Goal: Check status: Check status

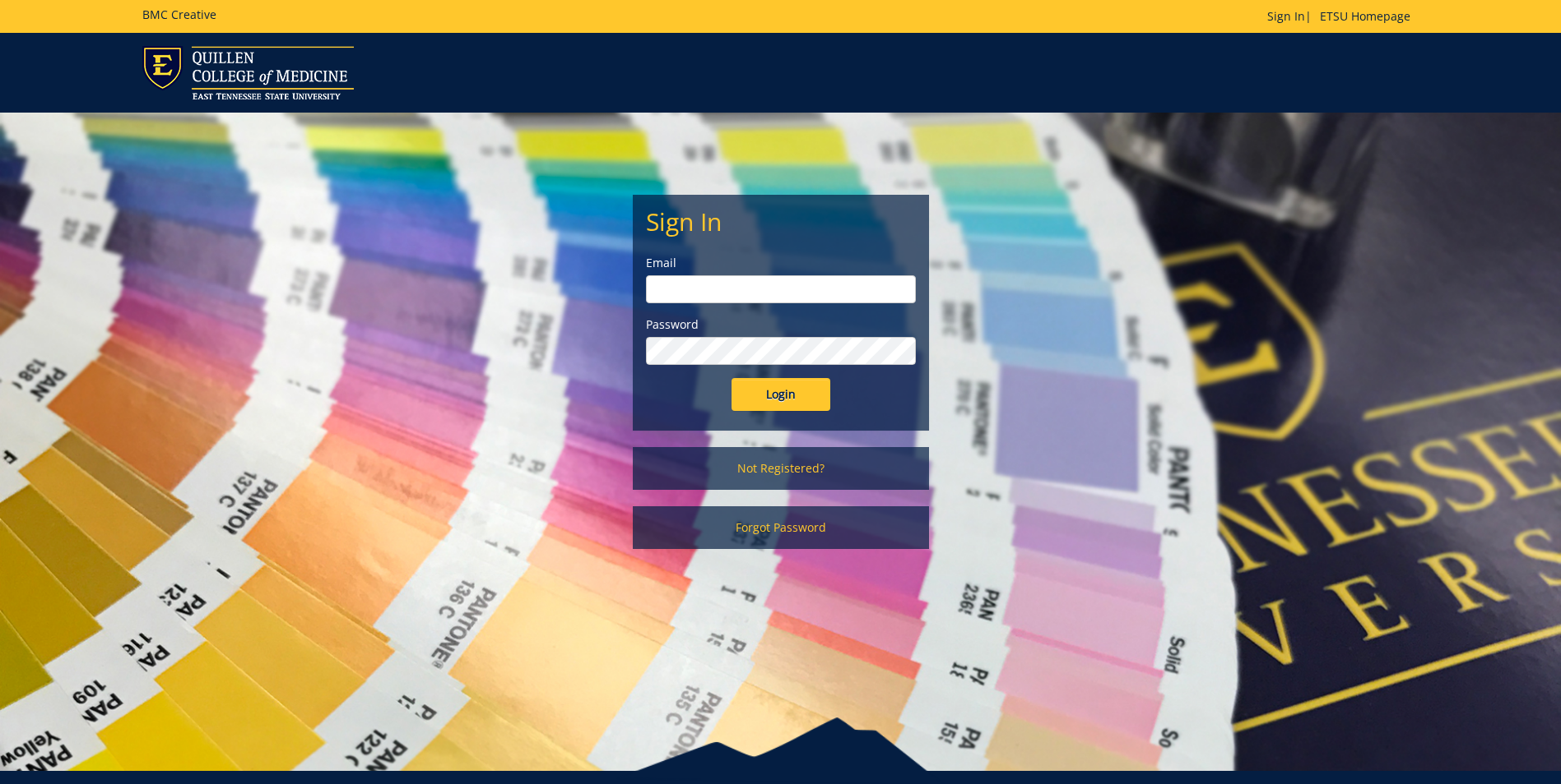
click at [752, 284] on input "email" at bounding box center [780, 289] width 270 height 28
type input "montgorw@etsu.edu"
click at [731, 379] on input "Login" at bounding box center [780, 394] width 99 height 33
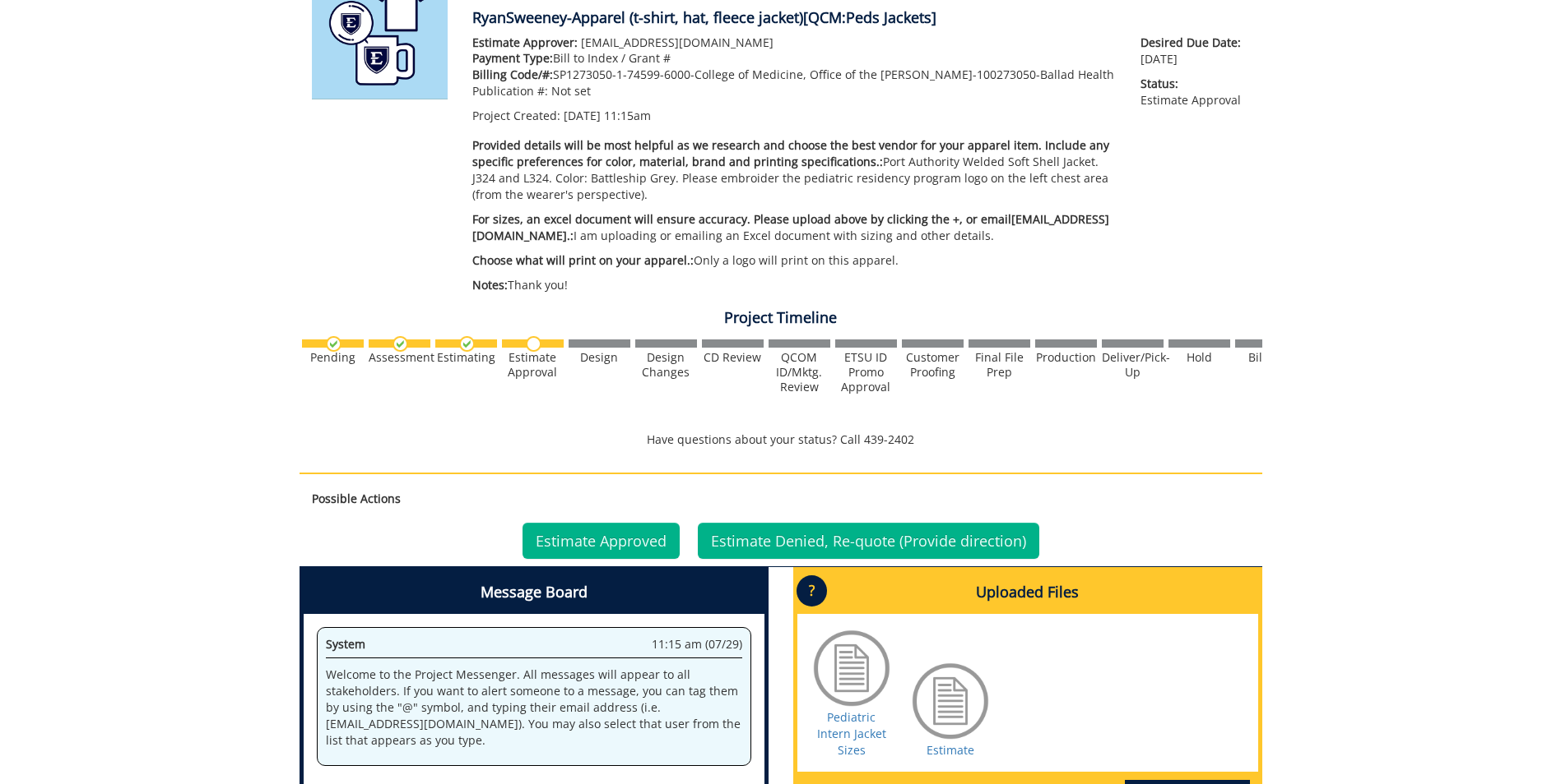
scroll to position [494, 0]
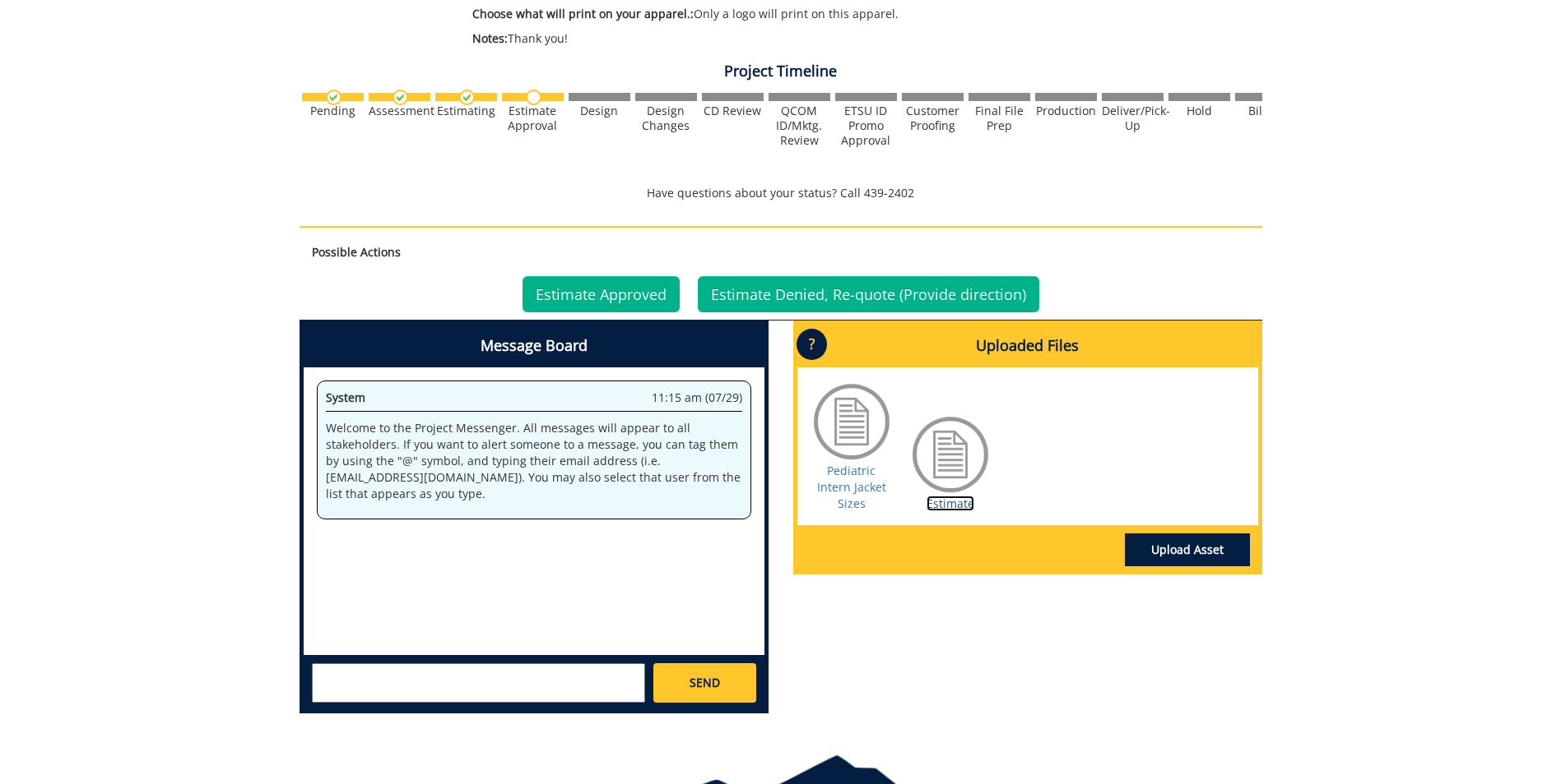
click at [949, 500] on link "Estimate" at bounding box center [950, 504] width 48 height 16
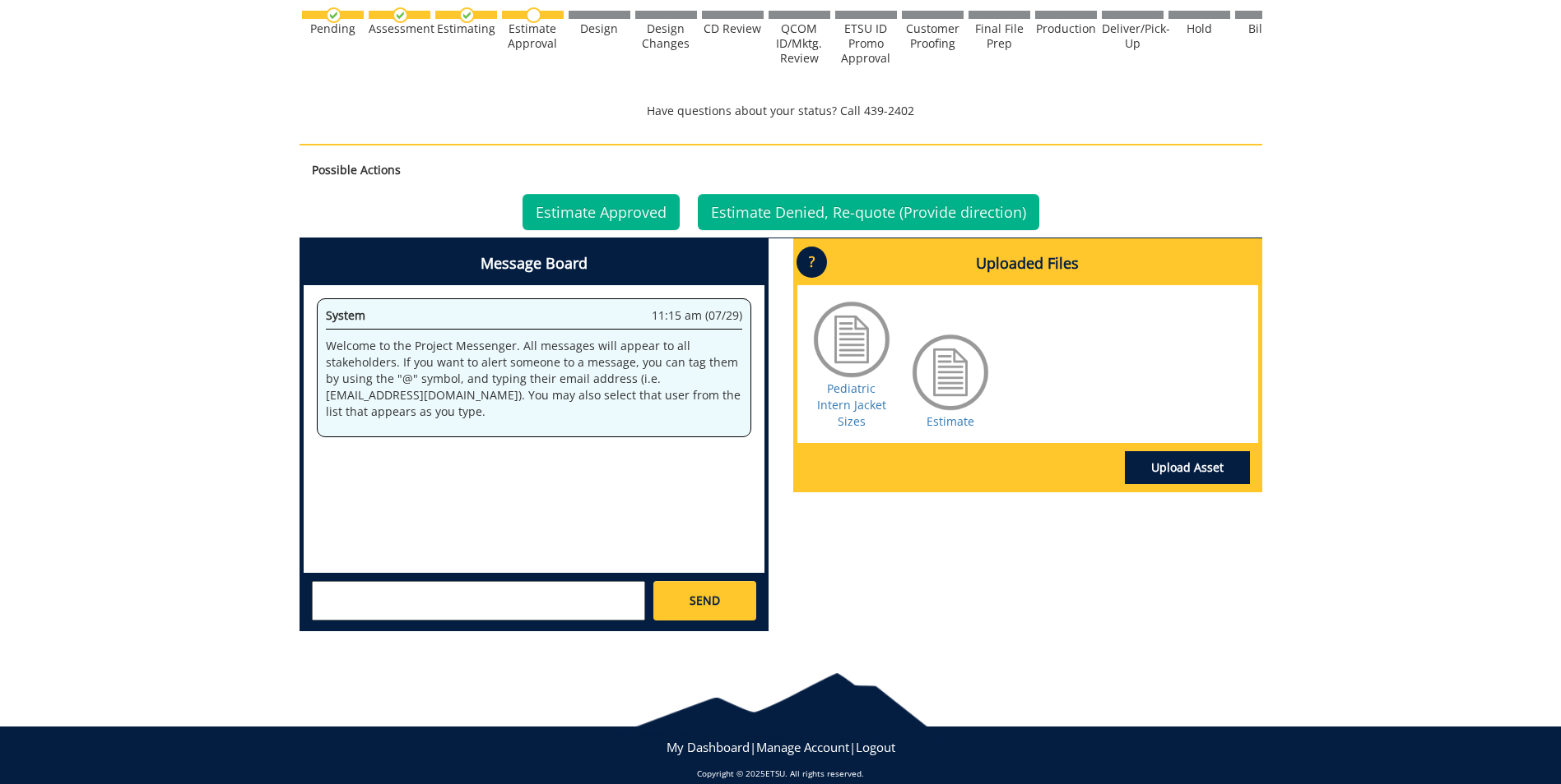
scroll to position [247, 0]
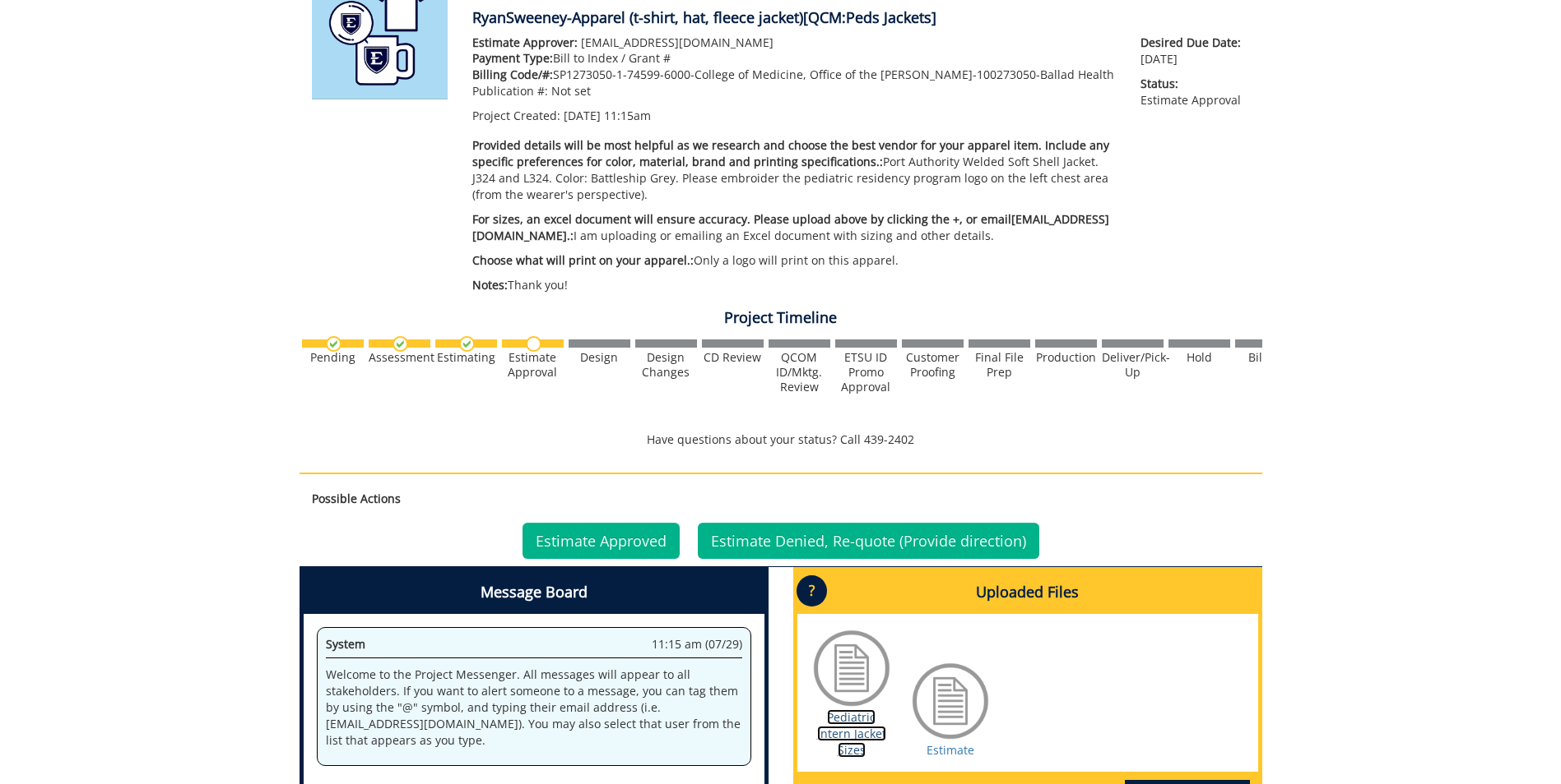
click at [849, 733] on link "Pediatric Intern Jacket Sizes" at bounding box center [852, 733] width 69 height 49
click at [601, 535] on link "Estimate Approved" at bounding box center [601, 541] width 157 height 36
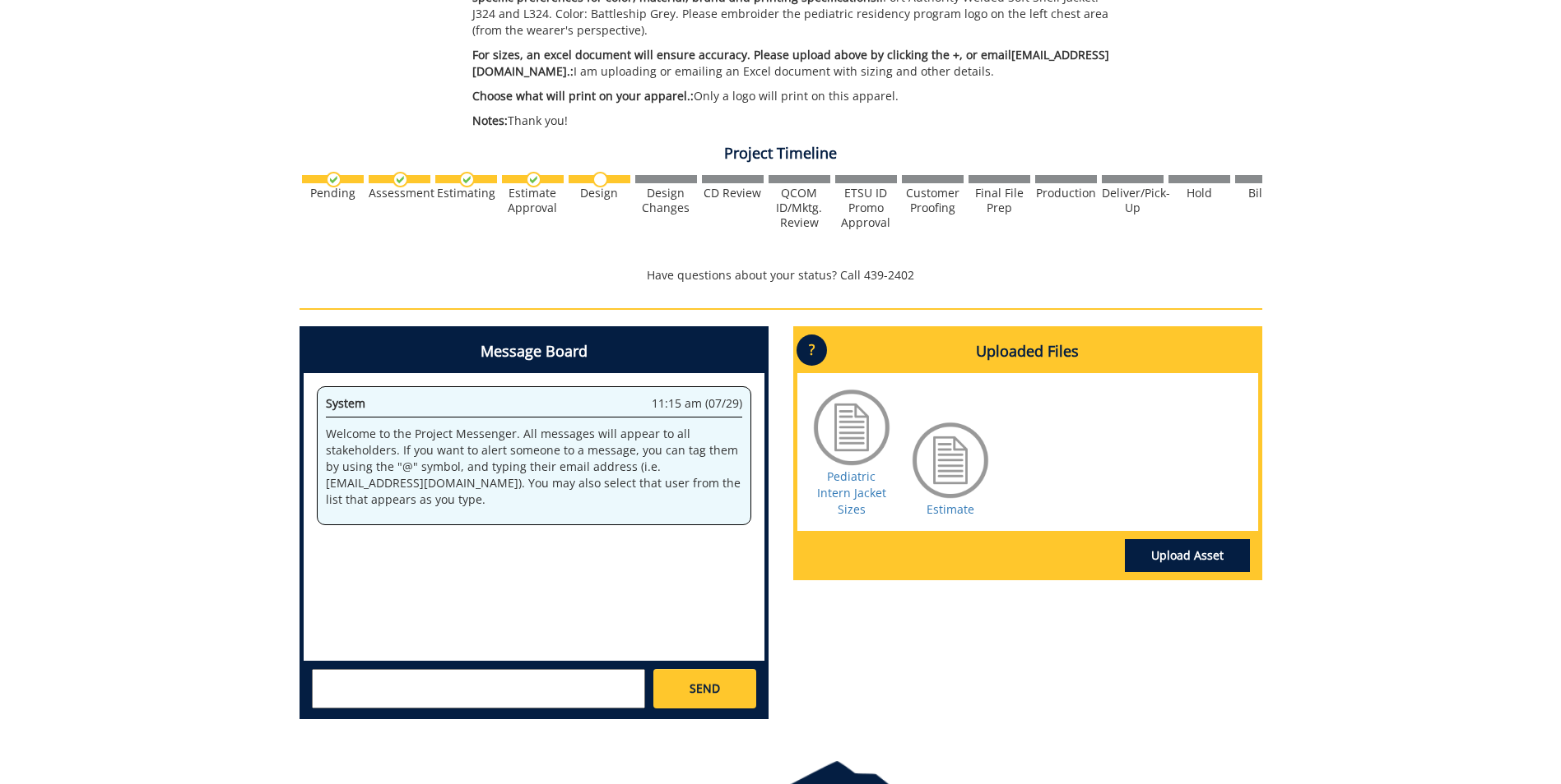
scroll to position [494, 0]
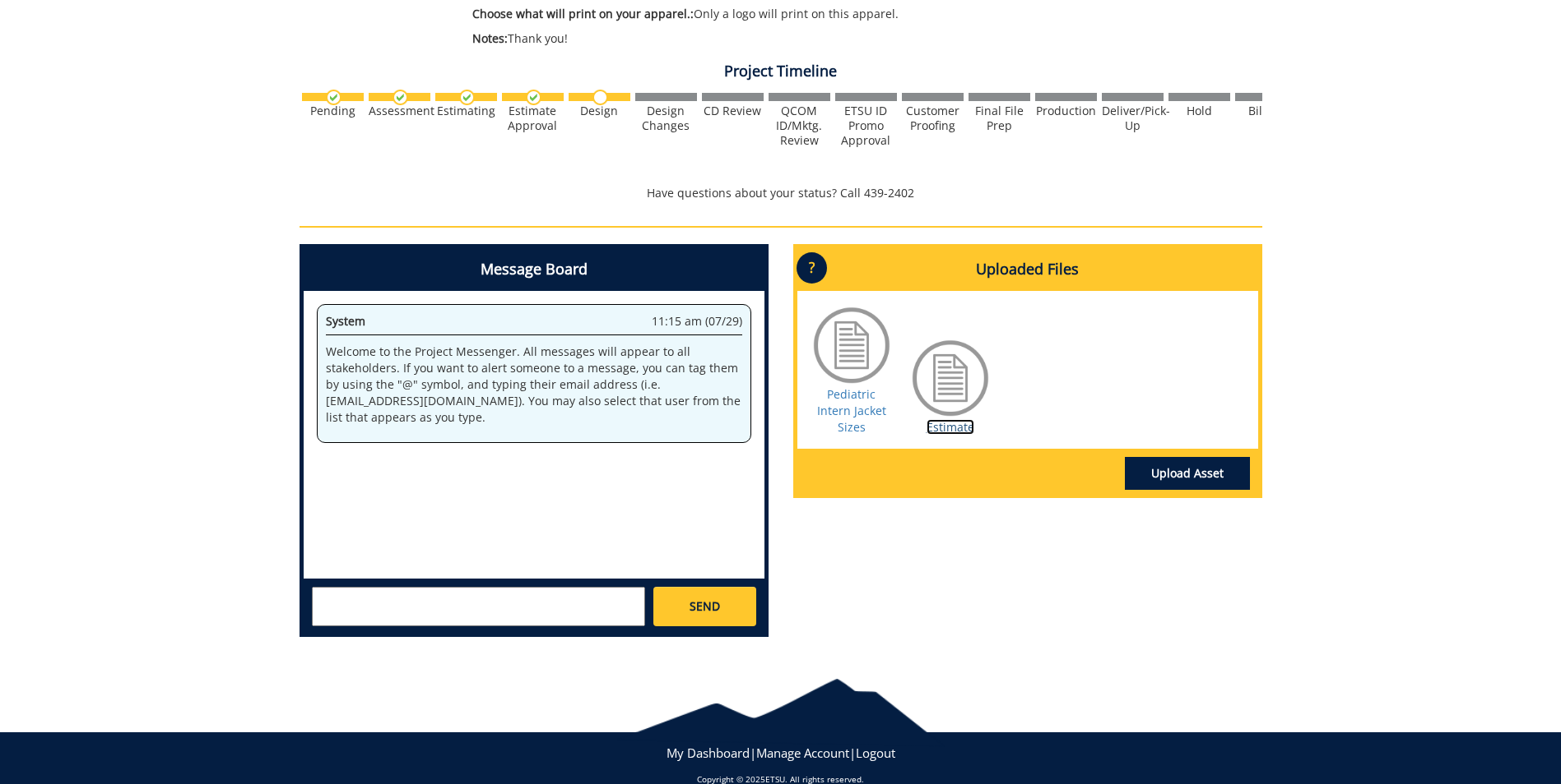
click at [953, 427] on link "Estimate" at bounding box center [950, 427] width 48 height 16
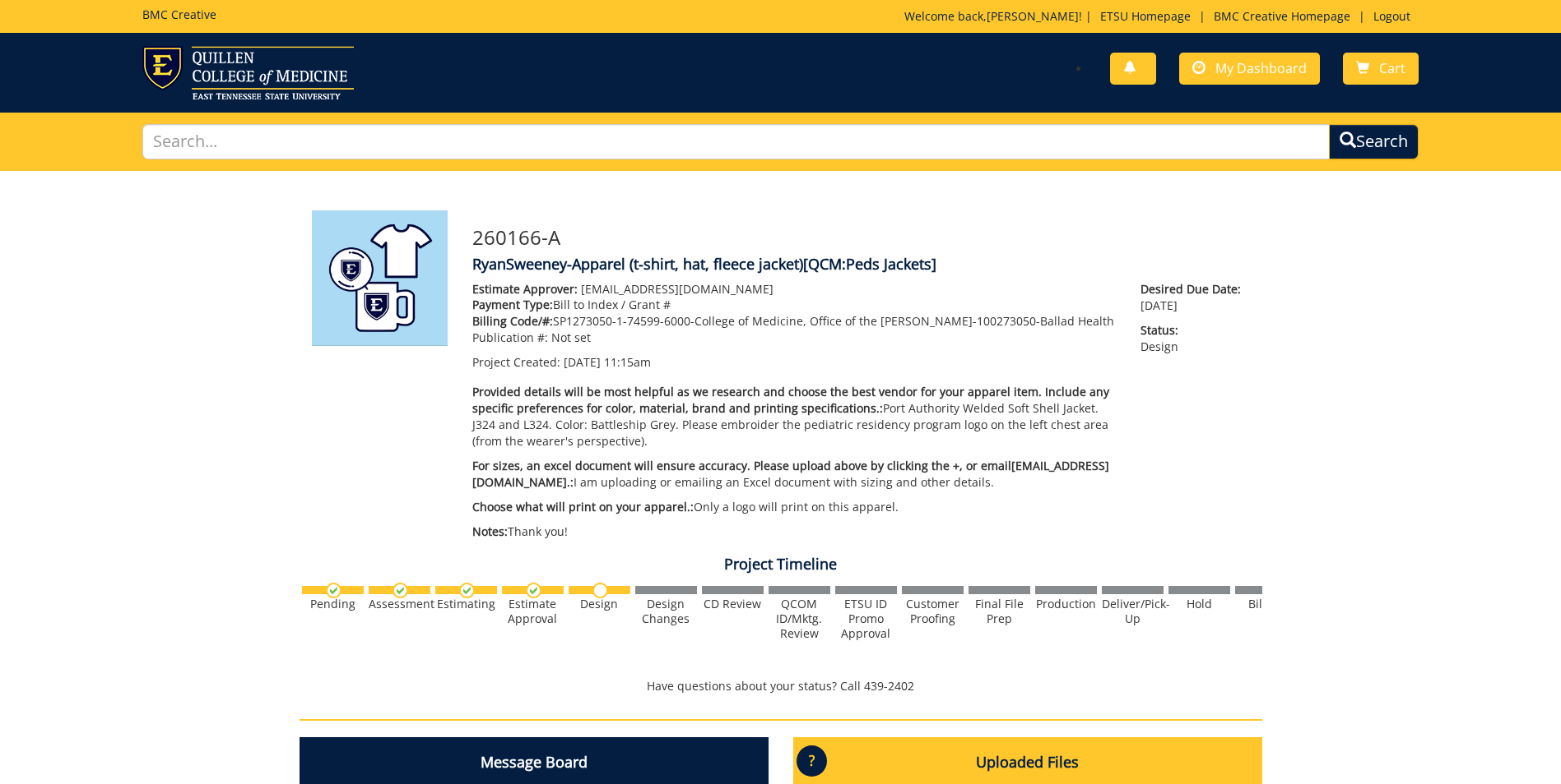
click at [529, 591] on img at bounding box center [534, 591] width 16 height 16
